Goal: Information Seeking & Learning: Learn about a topic

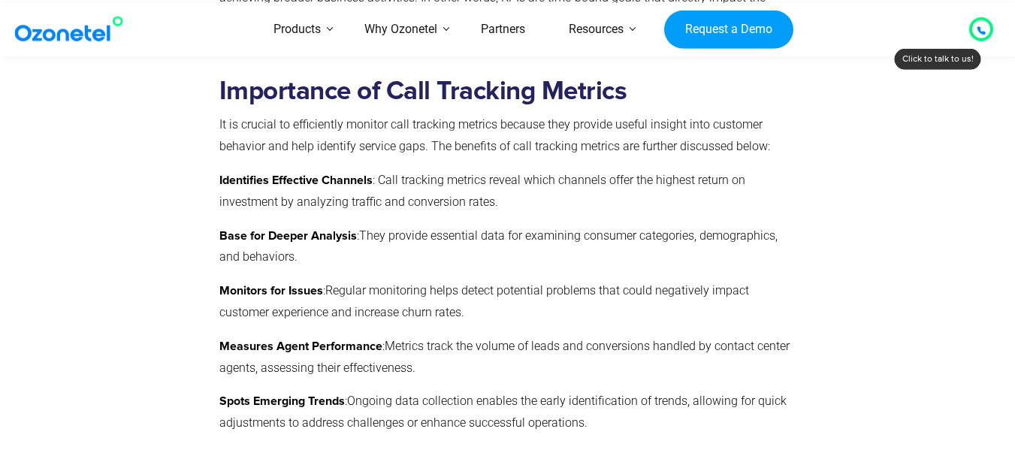
scroll to position [1277, 0]
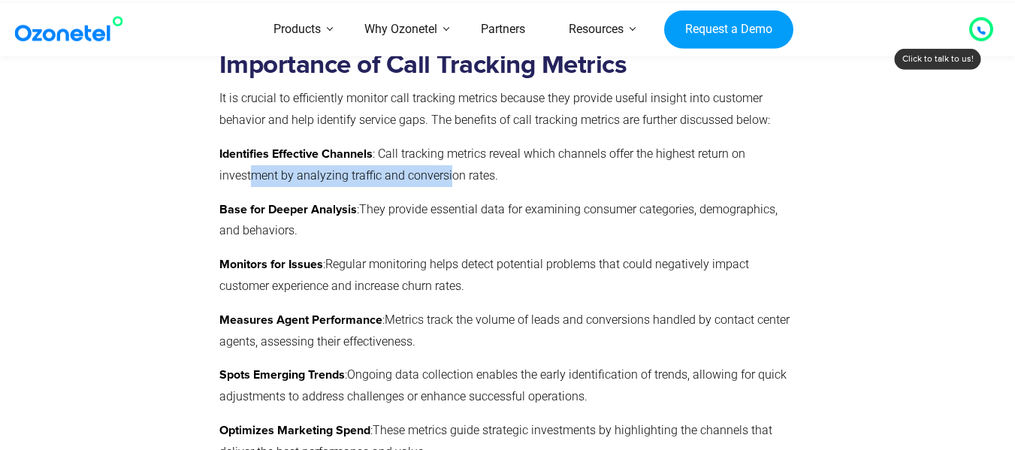
drag, startPoint x: 252, startPoint y: 182, endPoint x: 449, endPoint y: 175, distance: 196.2
click at [449, 175] on span ": Call tracking metrics reveal which channels offer the highest return on inves…" at bounding box center [482, 165] width 526 height 36
click at [457, 193] on div "Importance of Call Tracking Metrics It is crucial to eﬃciently monitor call tra…" at bounding box center [504, 284] width 570 height 469
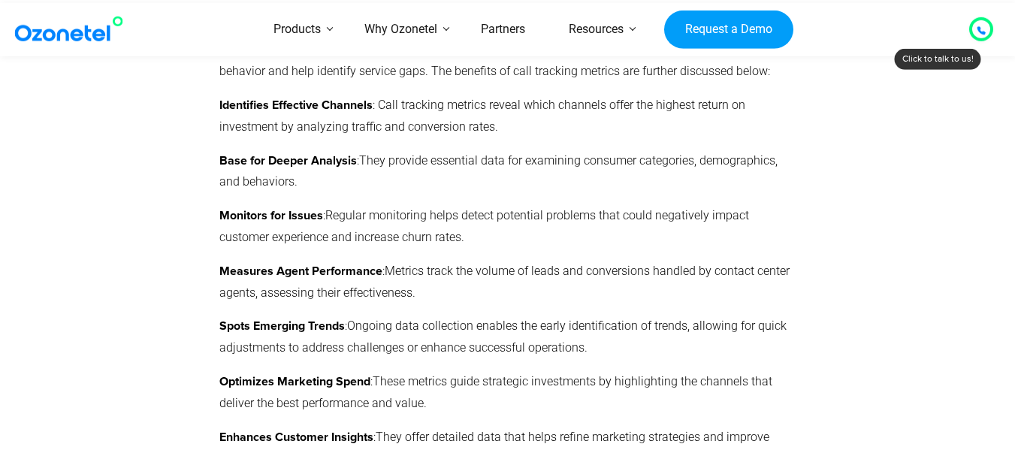
scroll to position [1353, 0]
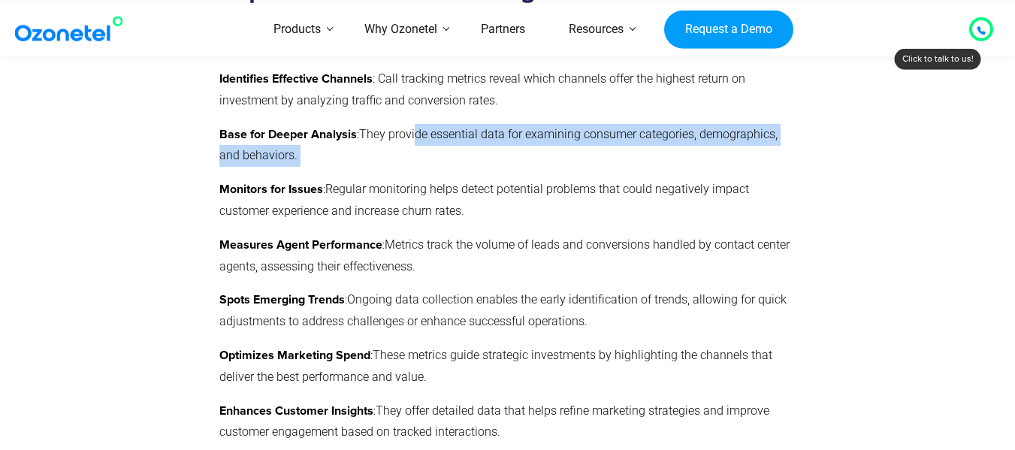
drag, startPoint x: 413, startPoint y: 131, endPoint x: 437, endPoint y: 161, distance: 38.0
click at [434, 150] on p "Base for Deeper Analysis : They provide essential data for examining consumer c…" at bounding box center [504, 146] width 570 height 44
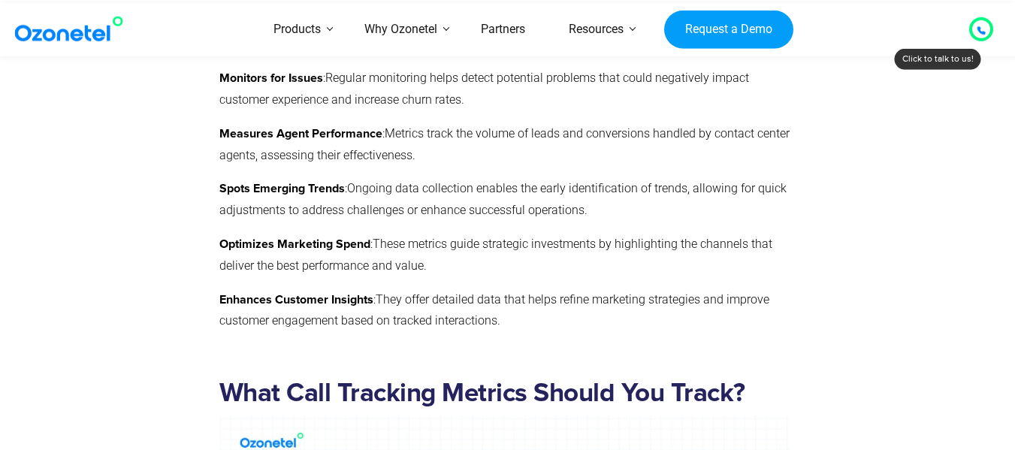
scroll to position [1428, 0]
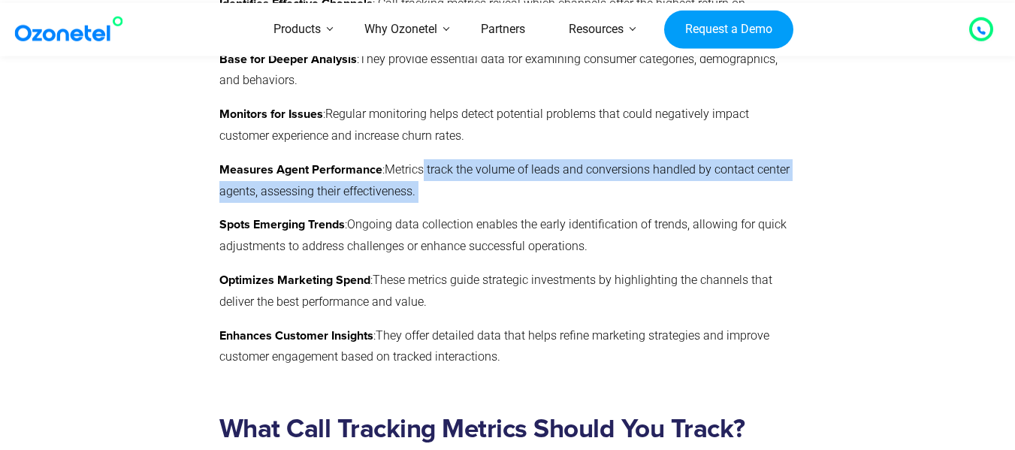
drag, startPoint x: 418, startPoint y: 169, endPoint x: 435, endPoint y: 183, distance: 22.4
click at [435, 183] on p "Measures Agent Performance : Metrics track the volume of leads and conversions …" at bounding box center [504, 181] width 570 height 44
click at [440, 194] on p "Measures Agent Performance : Metrics track the volume of leads and conversions …" at bounding box center [504, 181] width 570 height 44
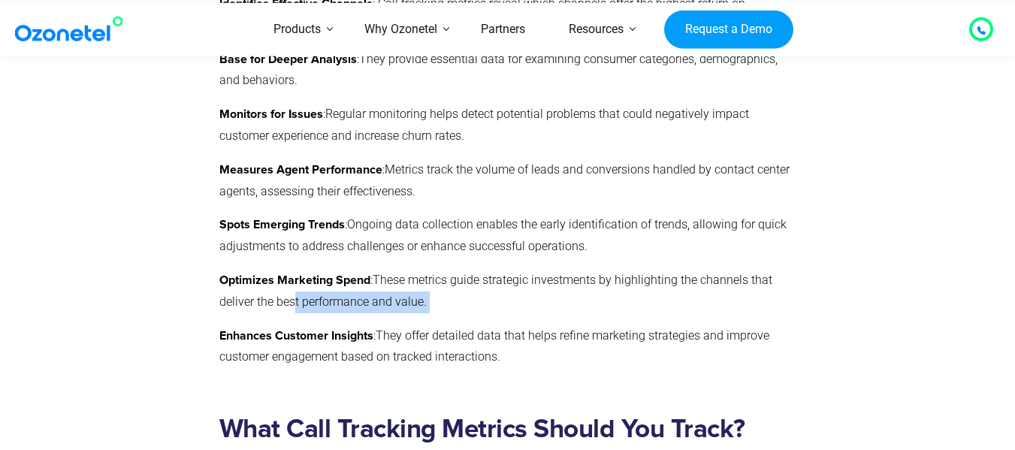
drag, startPoint x: 443, startPoint y: 310, endPoint x: 291, endPoint y: 296, distance: 153.2
click at [291, 296] on p "Optimizes Marketing Spend : These metrics guide strategic investments by highli…" at bounding box center [504, 292] width 570 height 44
click at [400, 338] on span "They offer detailed data that helps refine marketing strategies and improve cus…" at bounding box center [494, 346] width 550 height 36
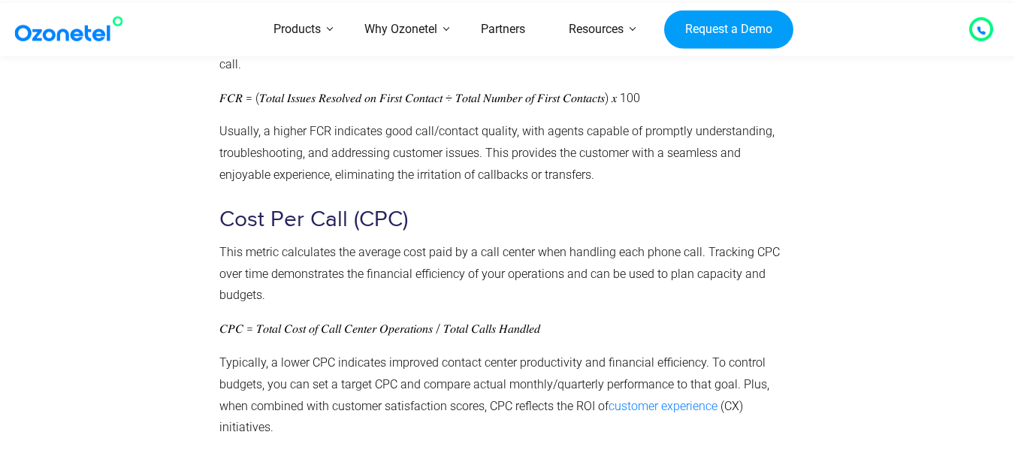
scroll to position [2855, 0]
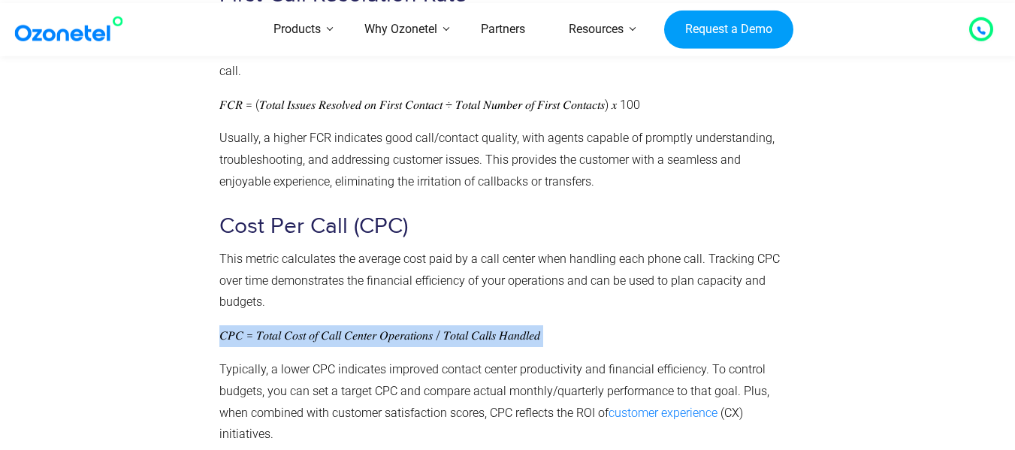
drag, startPoint x: 217, startPoint y: 336, endPoint x: 583, endPoint y: 336, distance: 365.9
click at [583, 336] on div "What Call Tracking Metrics Should You Track? While there are multiple call trac…" at bounding box center [504, 237] width 585 height 2525
copy p "𝐶𝑃𝐶 = 𝑇𝑜𝑡𝑎𝑙 𝐶𝑜𝑠𝑡 𝑜𝑓 𝐶𝑎𝑙𝑙 𝐶𝑒𝑛𝑡𝑒𝑟 𝑂𝑝𝑒𝑟𝑎𝑡𝑖𝑜𝑛𝑠 / 𝑇𝑜𝑡𝑎𝑙 𝐶𝑎𝑙𝑙𝑠 𝐻𝑎𝑛𝑑𝑙𝑒𝑑"
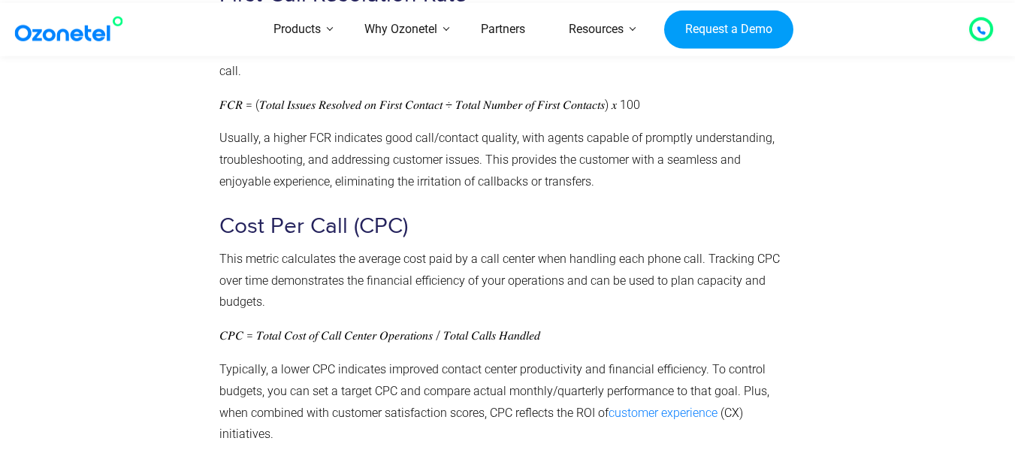
click at [373, 373] on span "Typically, a lower CPC indicates improved contact center productivity and finan…" at bounding box center [494, 391] width 550 height 58
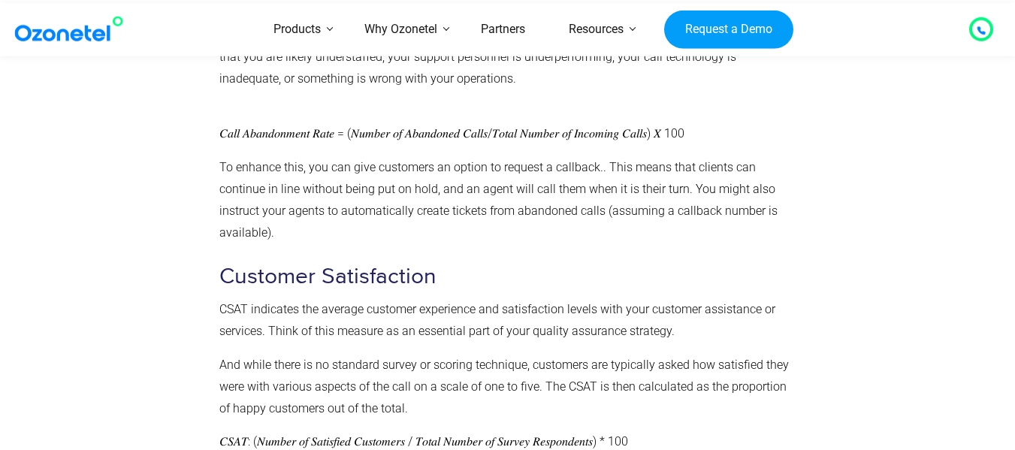
scroll to position [3532, 0]
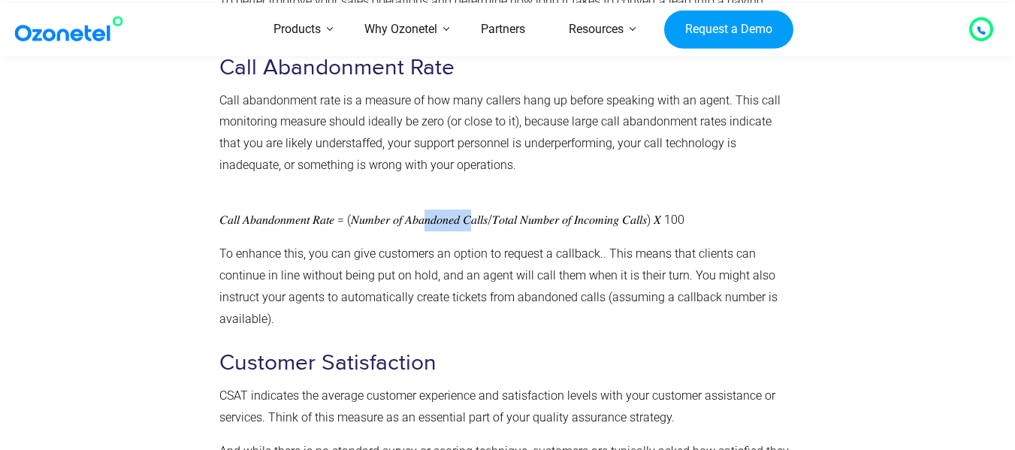
drag, startPoint x: 447, startPoint y: 216, endPoint x: 499, endPoint y: 216, distance: 51.8
click at [499, 216] on span "𝐶𝑎𝑙𝑙 𝐴𝑏𝑎𝑛𝑑𝑜𝑛𝑚𝑒𝑛𝑡 𝑅𝑎𝑡𝑒 = (𝑁𝑢𝑚𝑏𝑒𝑟 𝑜𝑓 𝐴𝑏𝑎𝑛𝑑𝑜𝑛𝑒𝑑 𝐶𝑎𝑙𝑙𝑠/𝑇𝑜𝑡𝑎𝑙 𝑁𝑢𝑚𝑏𝑒𝑟 𝑜𝑓 𝐼𝑛𝑐𝑜𝑚𝑖𝑛𝑔 𝐶𝑎𝑙…" at bounding box center [451, 220] width 465 height 14
drag, startPoint x: 405, startPoint y: 144, endPoint x: 468, endPoint y: 144, distance: 63.1
click at [468, 144] on span "Call abandonment rate is a measure of how many callers hang up before speaking …" at bounding box center [499, 132] width 561 height 79
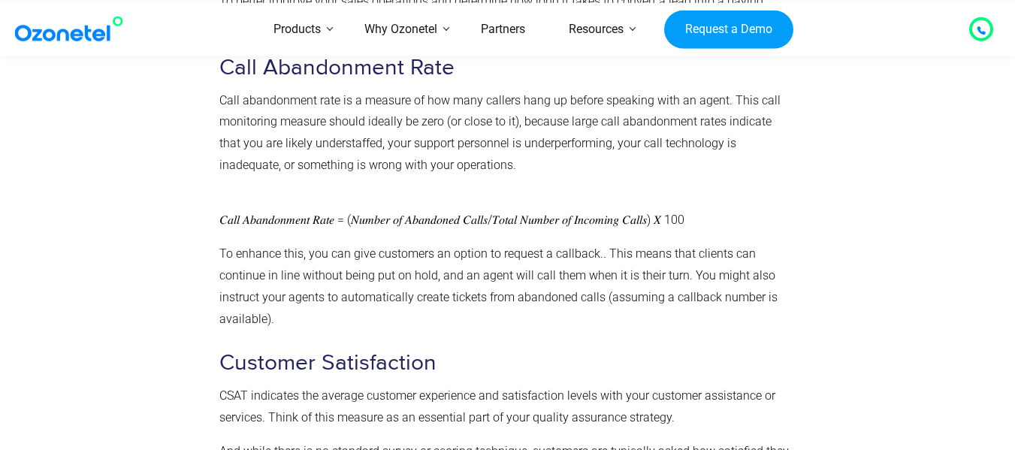
click at [473, 186] on p "Call abandonment rate is a measure of how many callers hang up before speaking …" at bounding box center [504, 144] width 570 height 108
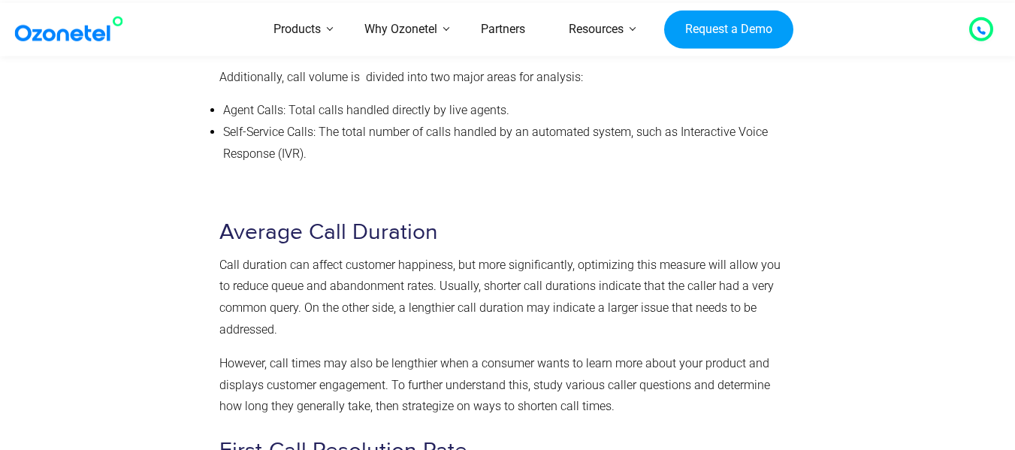
scroll to position [2179, 0]
